Goal: Transaction & Acquisition: Purchase product/service

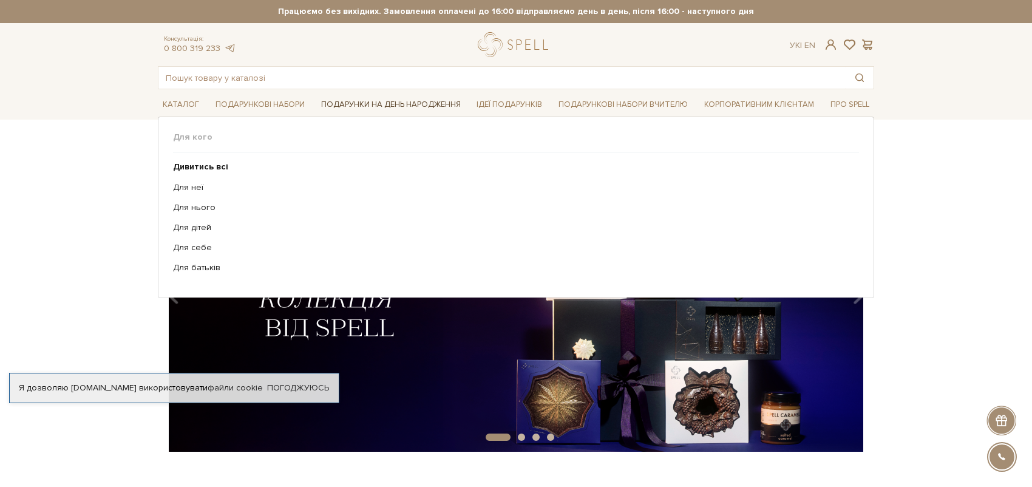
click at [345, 107] on link "Подарунки на День народження" at bounding box center [390, 104] width 149 height 19
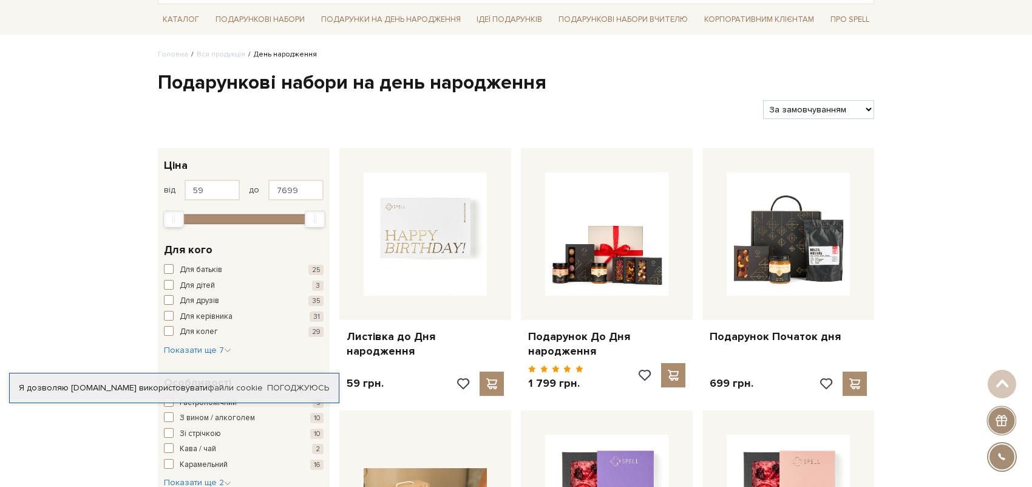
scroll to position [61, 0]
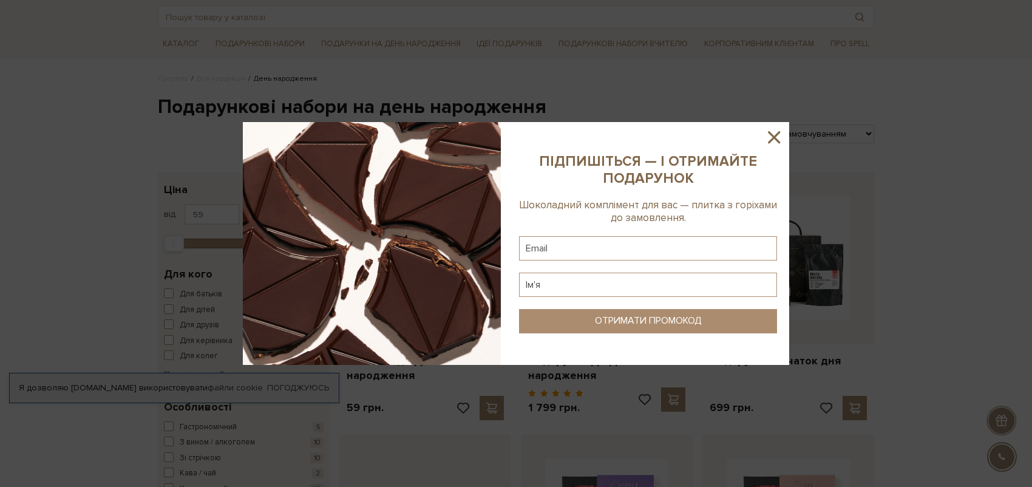
click at [771, 139] on icon at bounding box center [774, 137] width 12 height 12
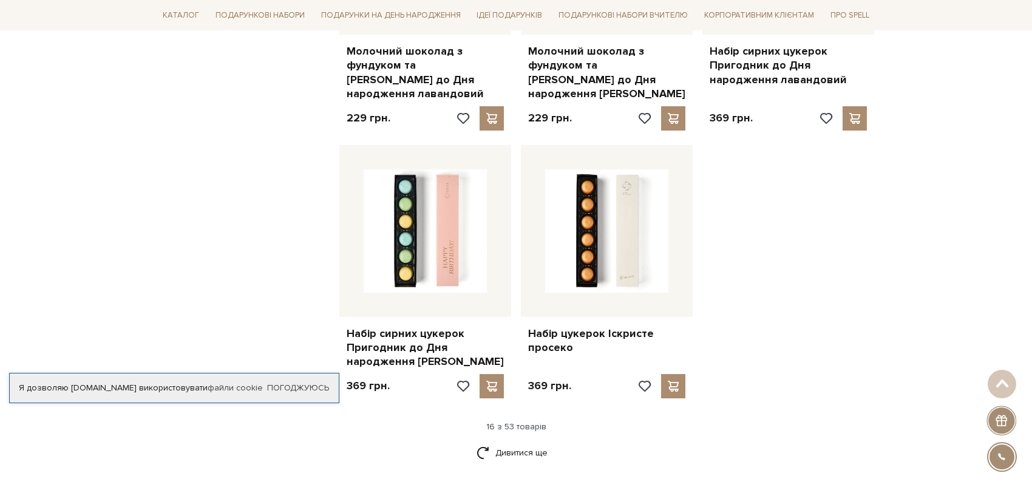
scroll to position [1699, 0]
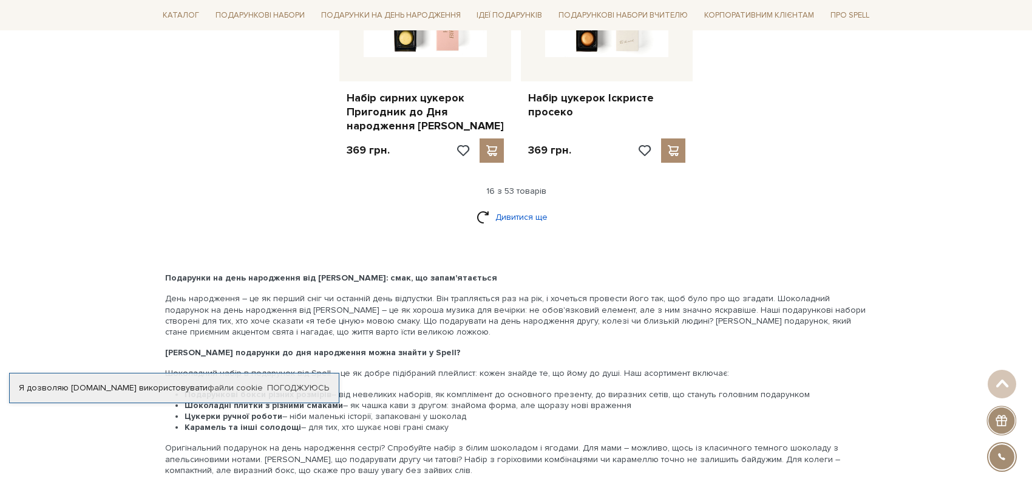
click at [529, 208] on link "Дивитися ще" at bounding box center [515, 216] width 79 height 21
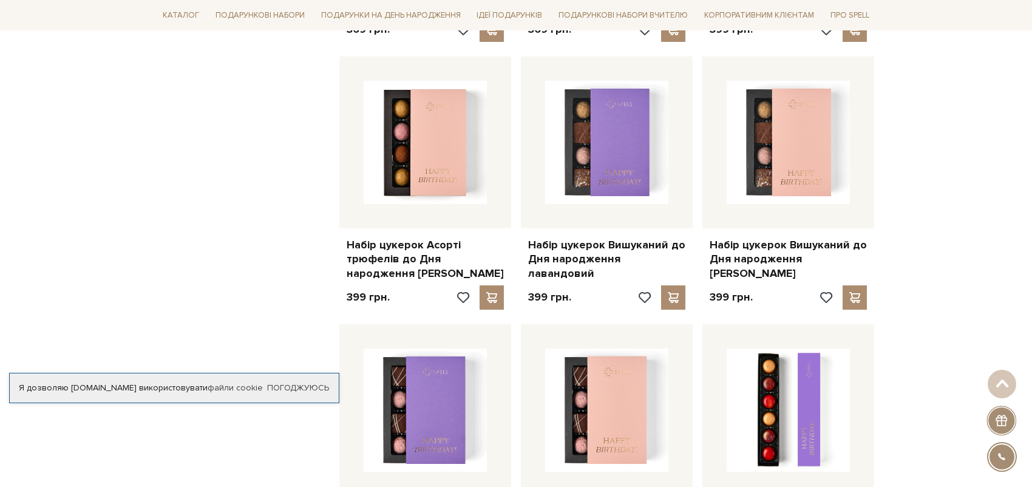
scroll to position [1821, 0]
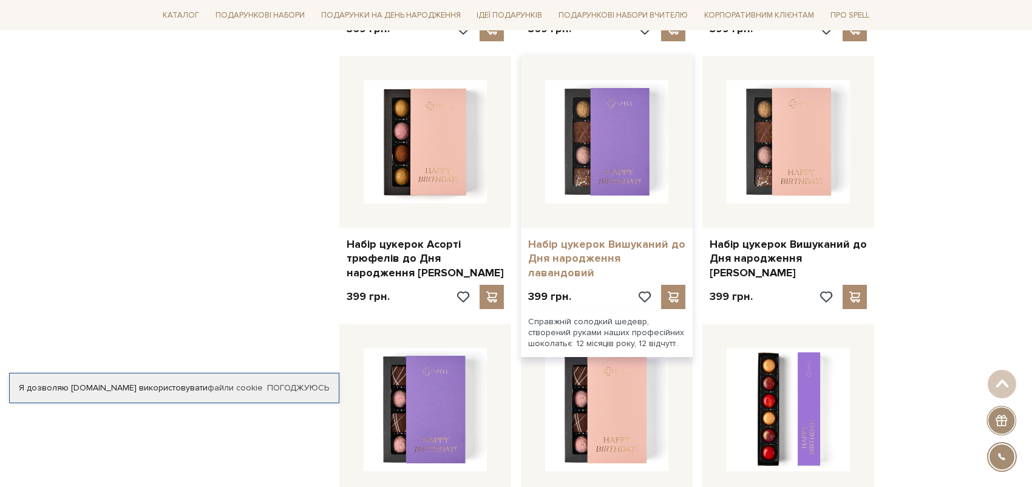
click at [621, 237] on link "Набір цукерок Вишуканий до Дня народження лавандовий" at bounding box center [606, 258] width 157 height 42
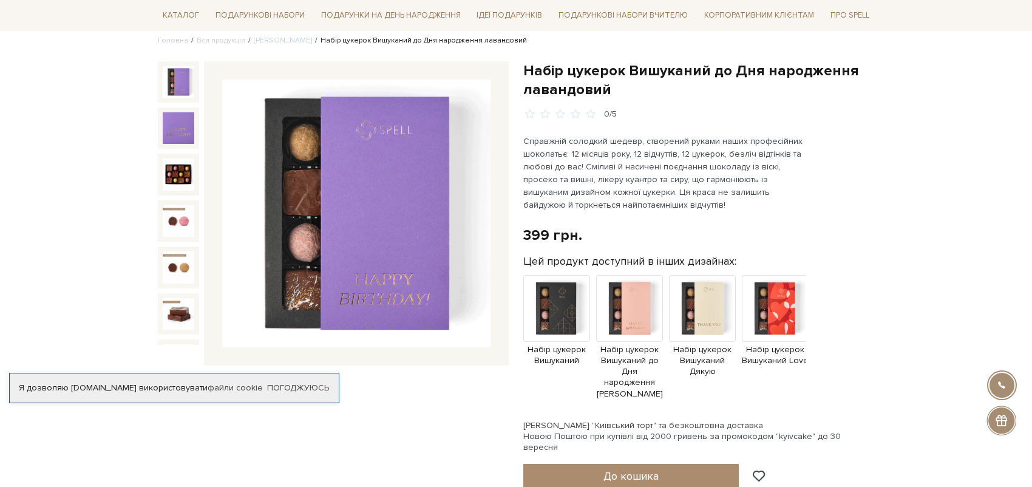
scroll to position [182, 0]
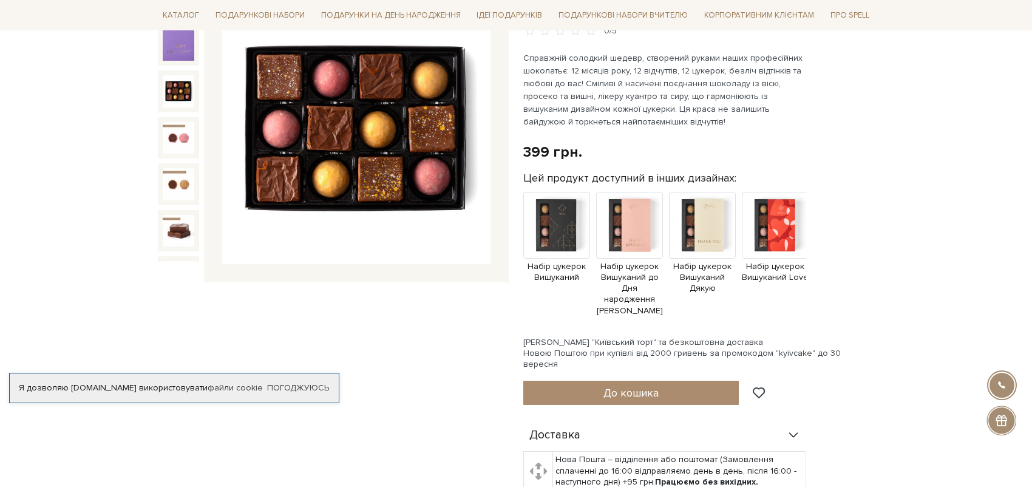
click at [171, 92] on img at bounding box center [179, 91] width 32 height 32
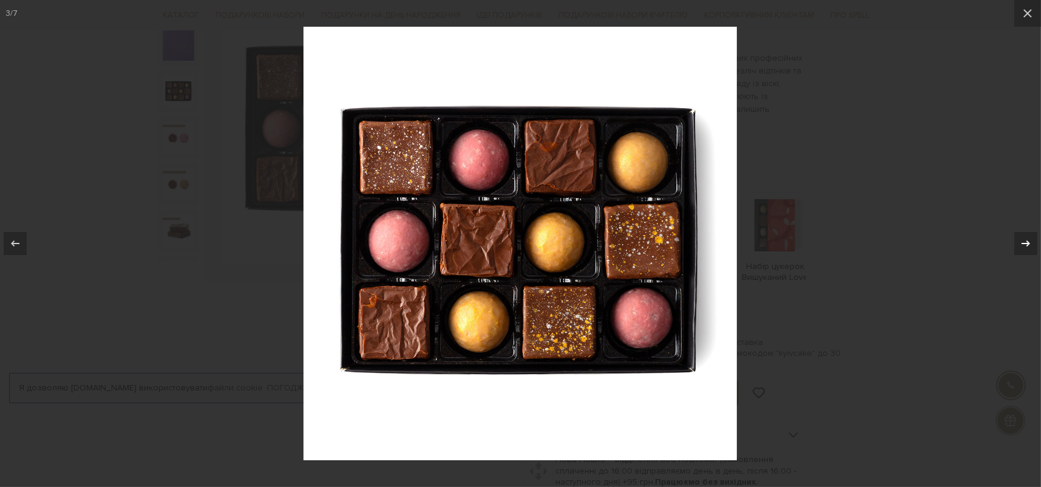
click at [1017, 242] on div at bounding box center [1025, 243] width 23 height 23
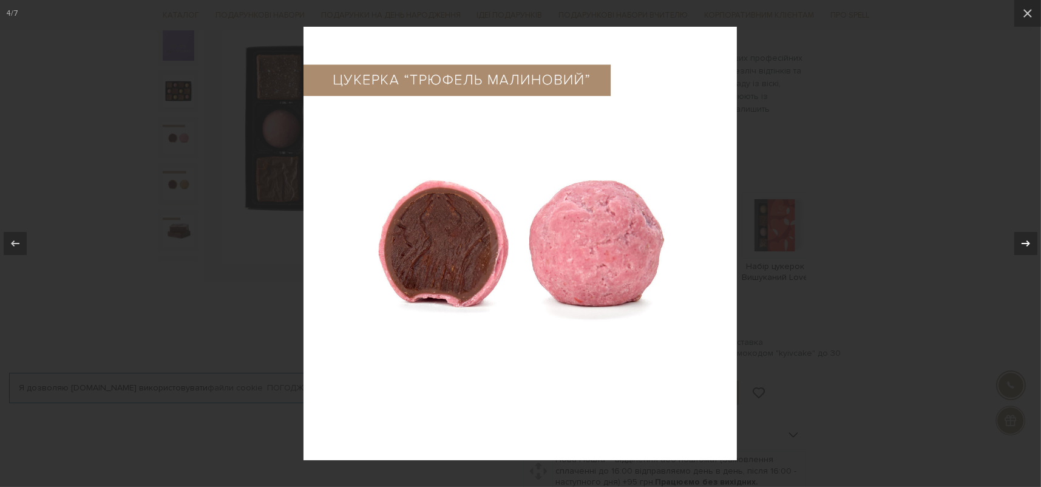
click at [1017, 242] on div at bounding box center [1025, 243] width 23 height 23
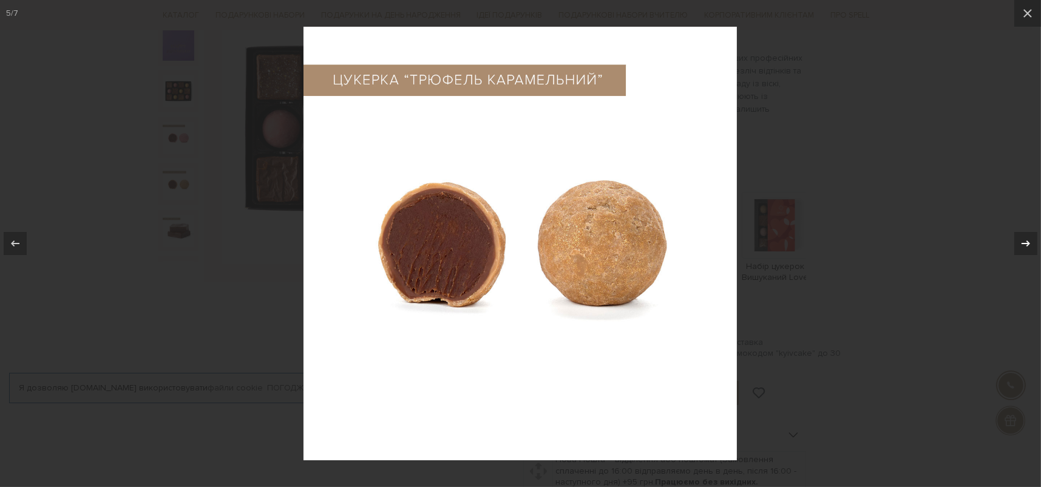
click at [1017, 242] on div at bounding box center [1025, 243] width 23 height 23
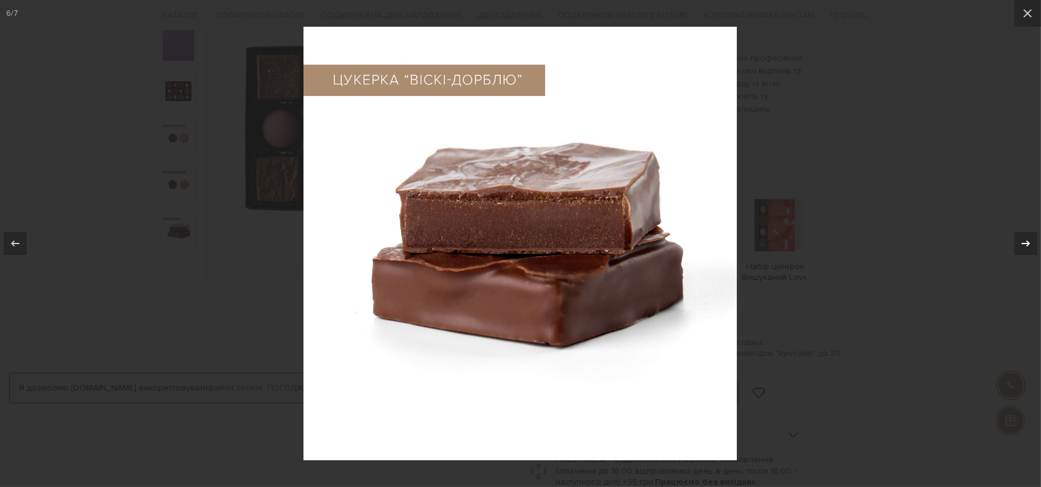
click at [1017, 242] on div at bounding box center [1025, 243] width 23 height 23
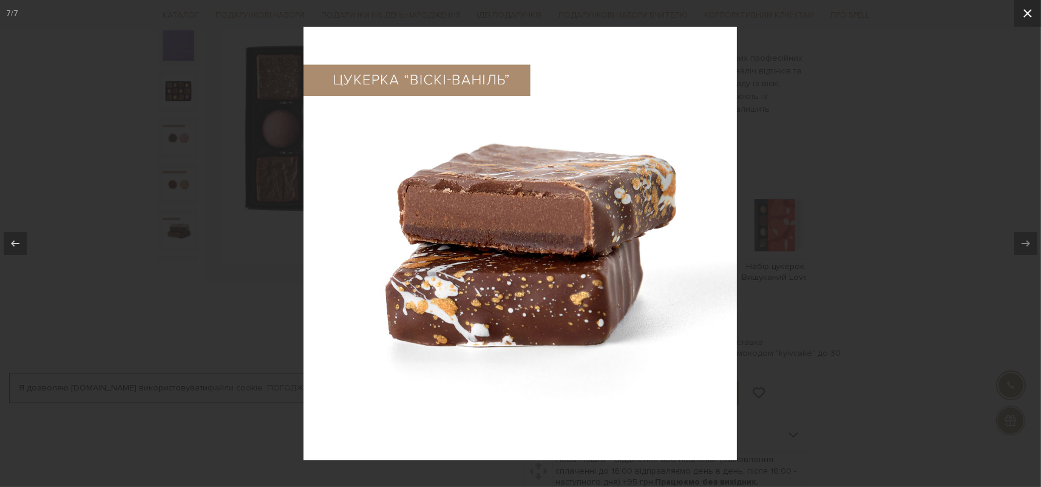
click at [1029, 12] on icon at bounding box center [1027, 13] width 8 height 8
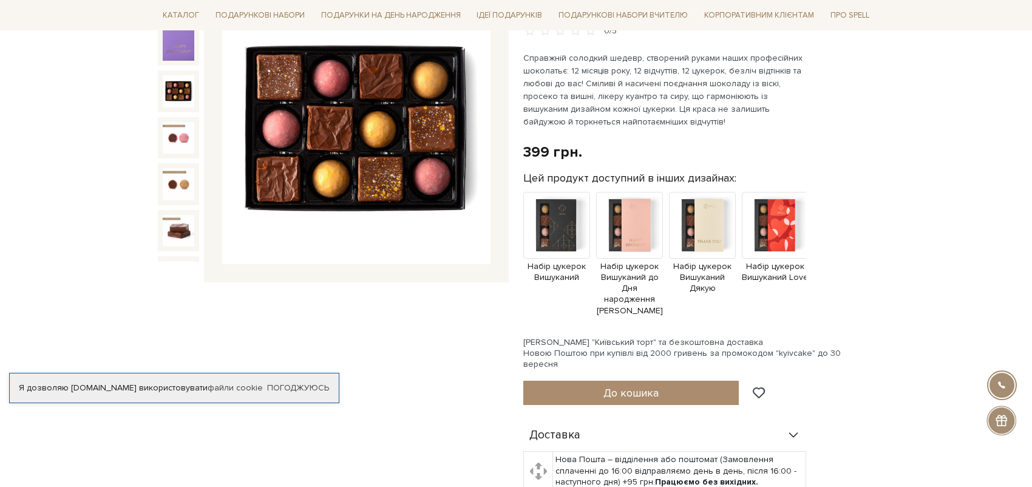
scroll to position [9, 0]
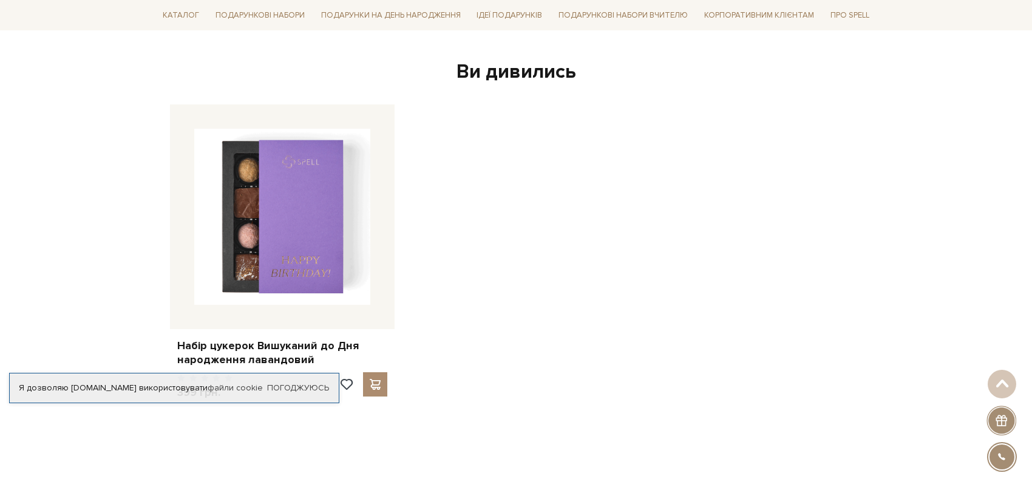
scroll to position [2124, 0]
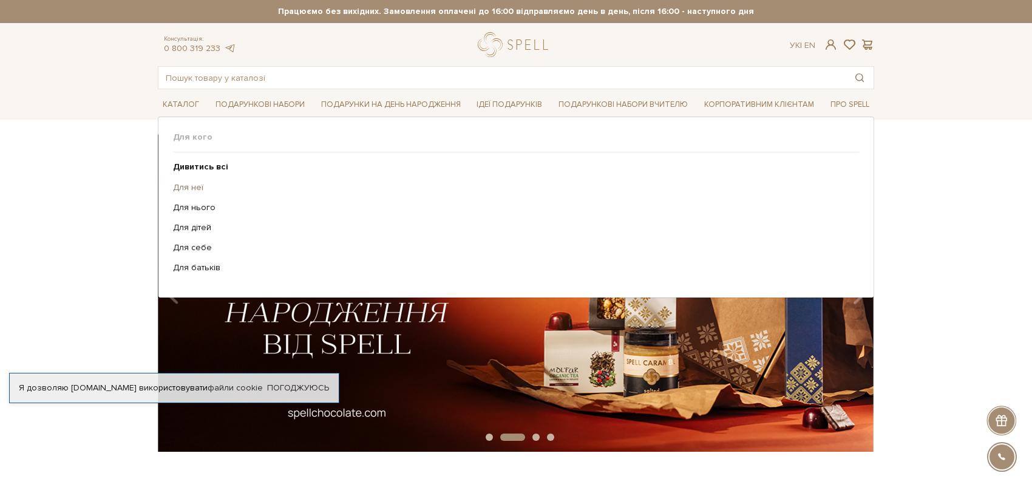
click at [194, 183] on link "Для неї" at bounding box center [511, 187] width 677 height 11
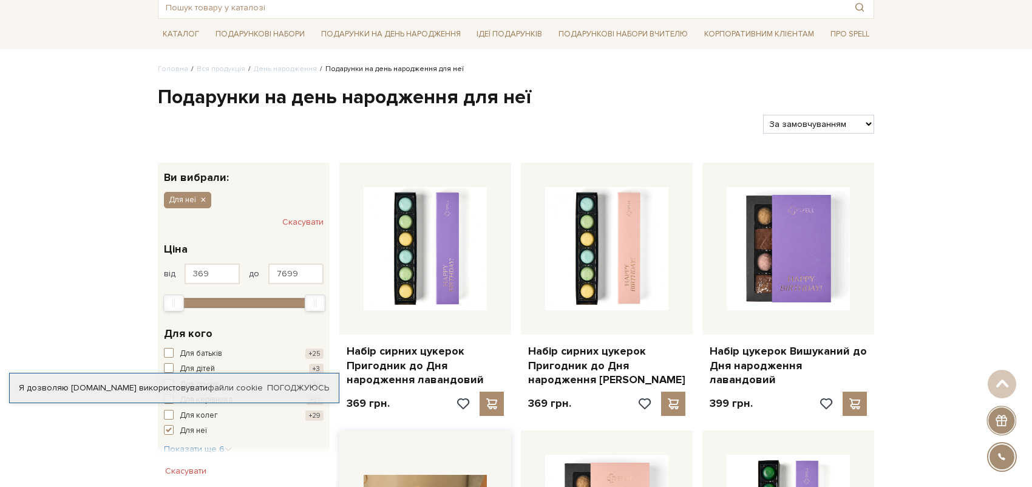
scroll to position [61, 0]
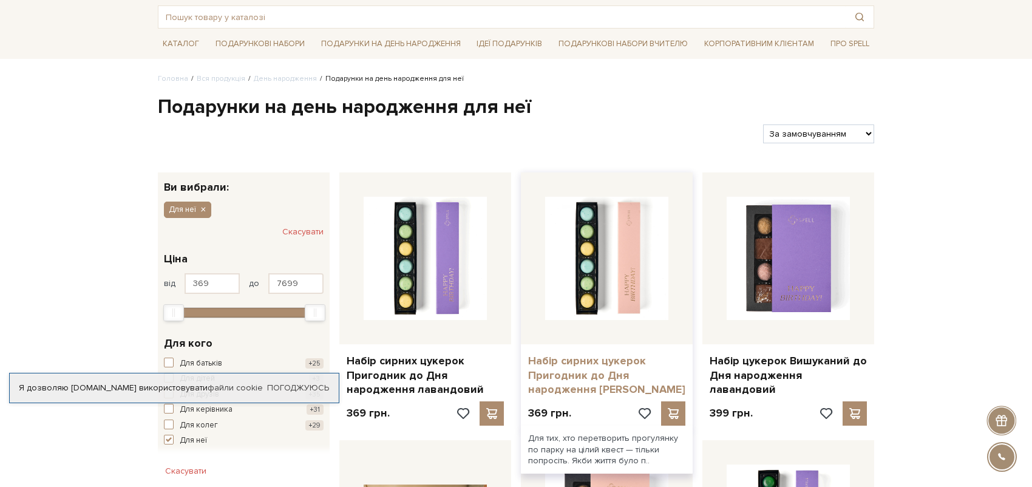
click at [577, 356] on link "Набір сирних цукерок Пригодник до Дня народження [PERSON_NAME]" at bounding box center [606, 375] width 157 height 42
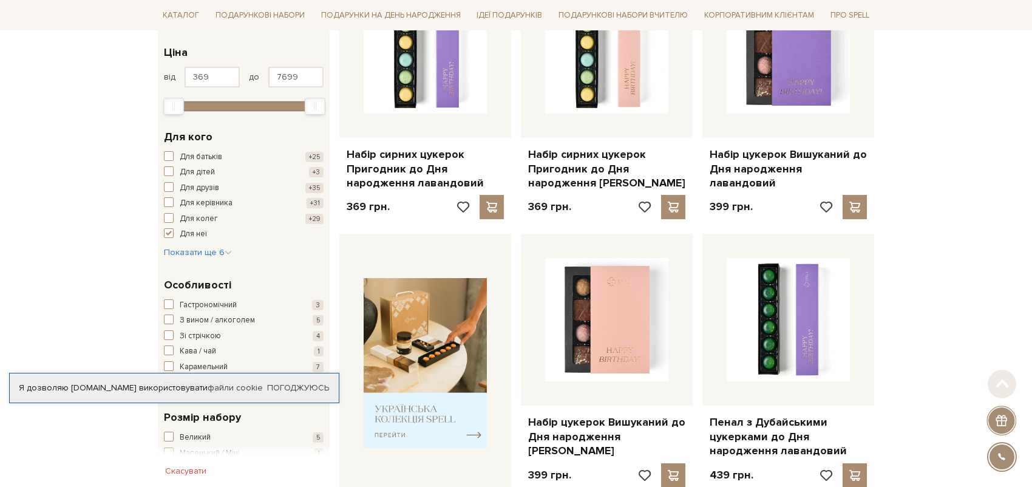
scroll to position [303, 0]
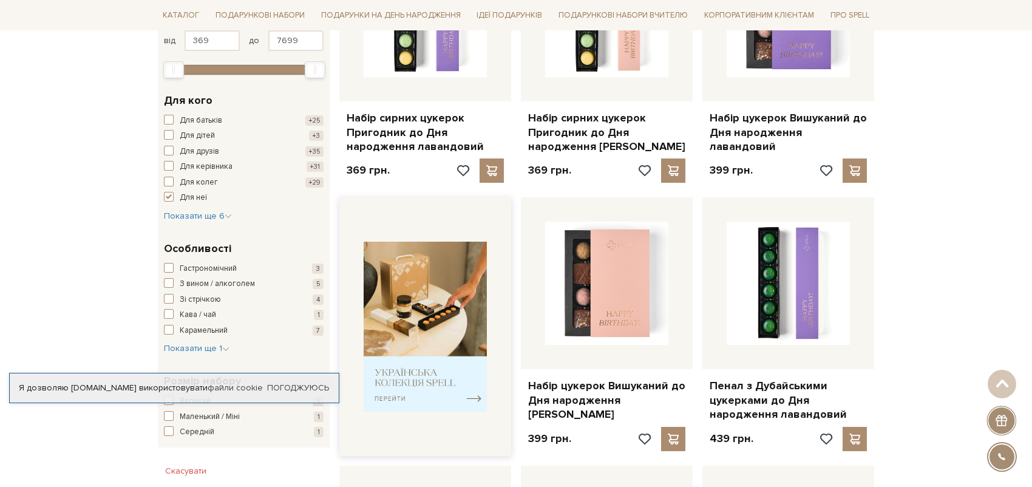
click at [435, 370] on img at bounding box center [425, 327] width 123 height 171
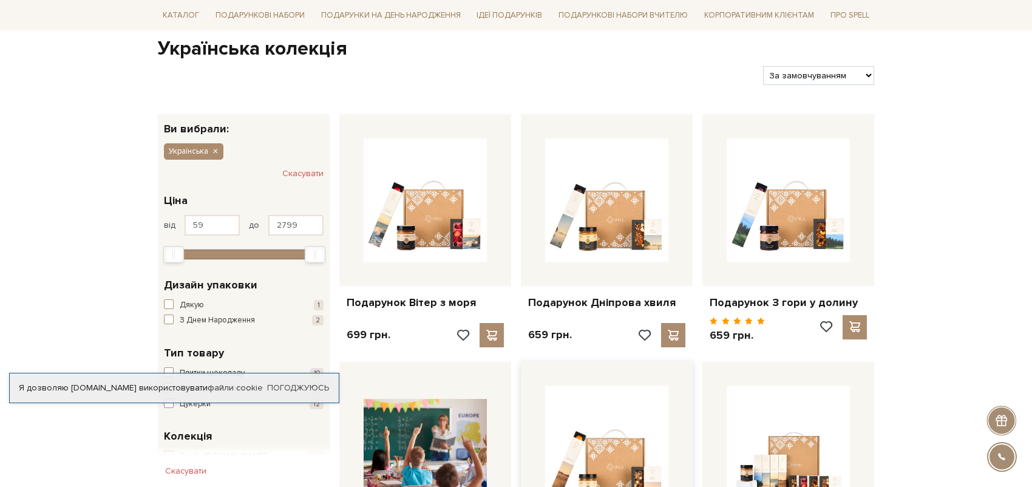
scroll to position [243, 0]
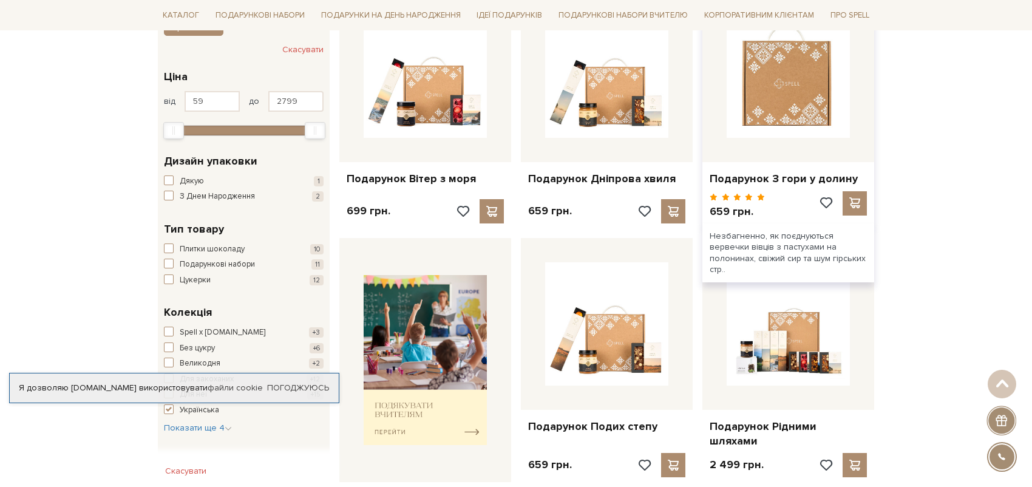
click at [785, 124] on img at bounding box center [787, 76] width 123 height 123
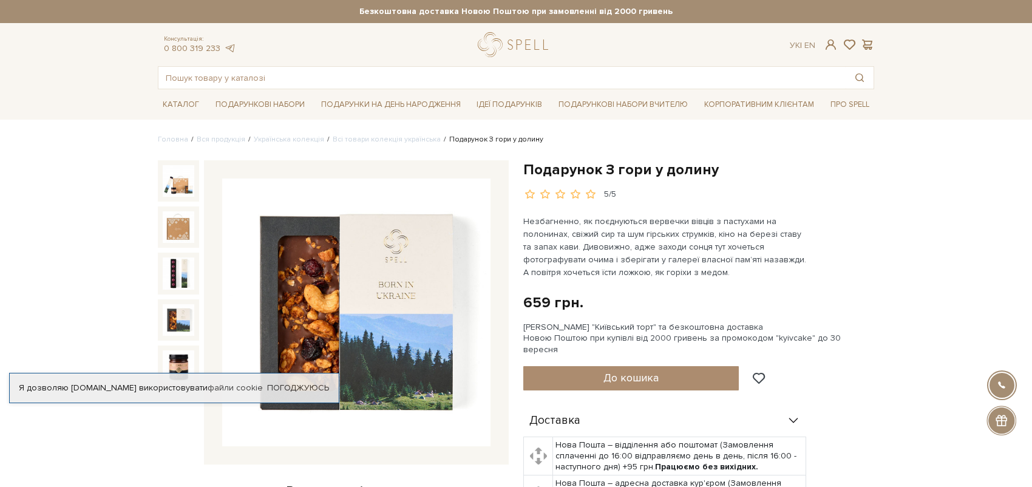
click at [178, 316] on img at bounding box center [179, 320] width 32 height 32
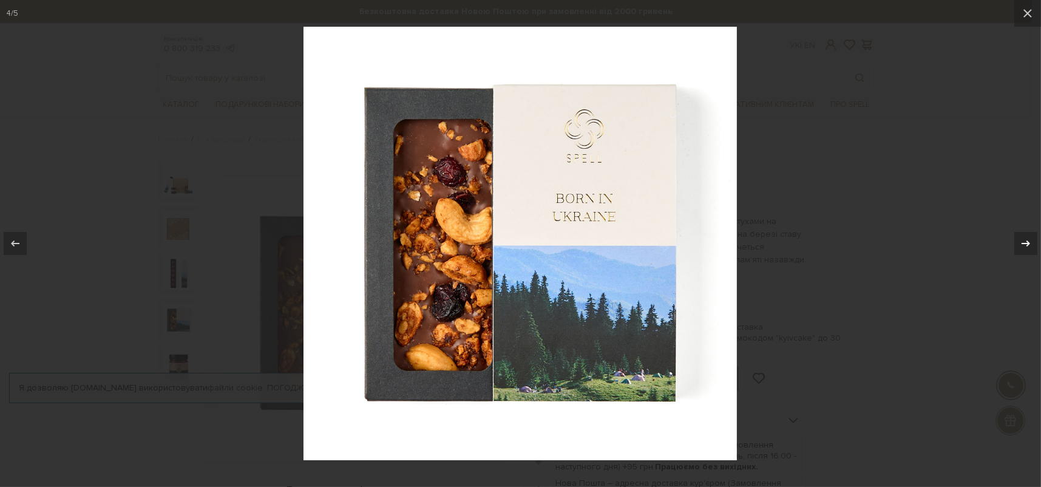
click at [1031, 231] on button at bounding box center [1019, 243] width 42 height 61
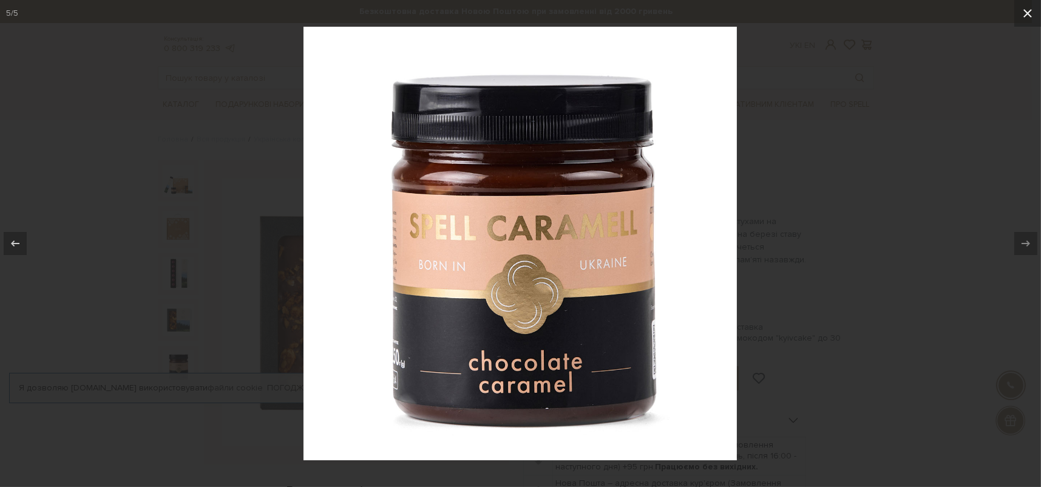
click at [1029, 16] on icon at bounding box center [1027, 13] width 15 height 15
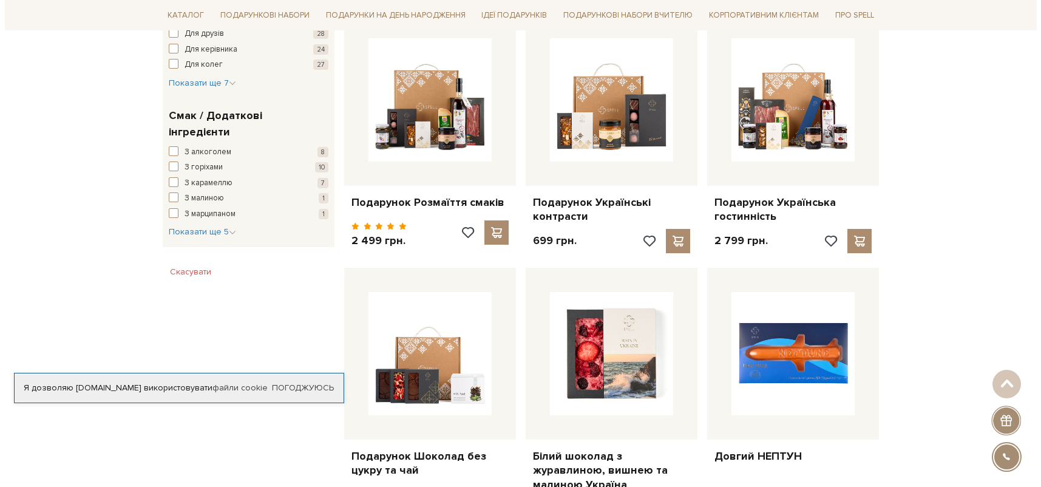
scroll to position [842, 0]
